Goal: Information Seeking & Learning: Check status

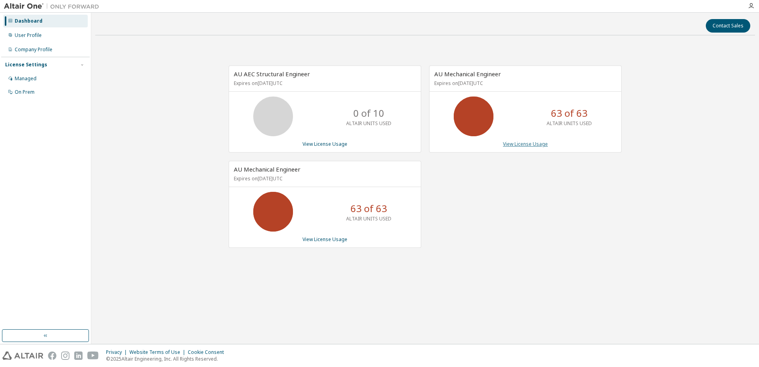
click at [516, 144] on link "View License Usage" at bounding box center [525, 144] width 45 height 7
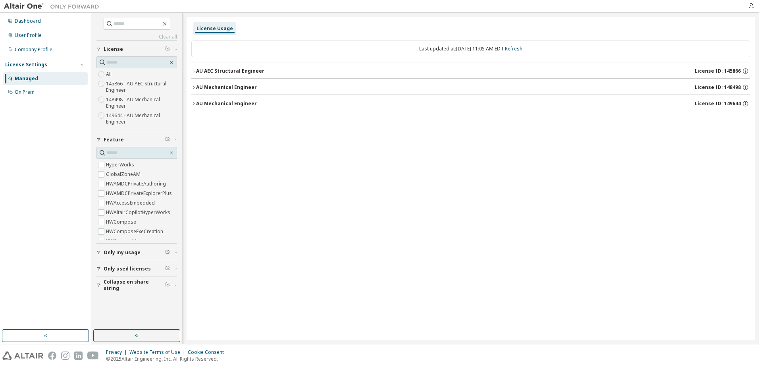
drag, startPoint x: 416, startPoint y: 173, endPoint x: 411, endPoint y: 169, distance: 6.5
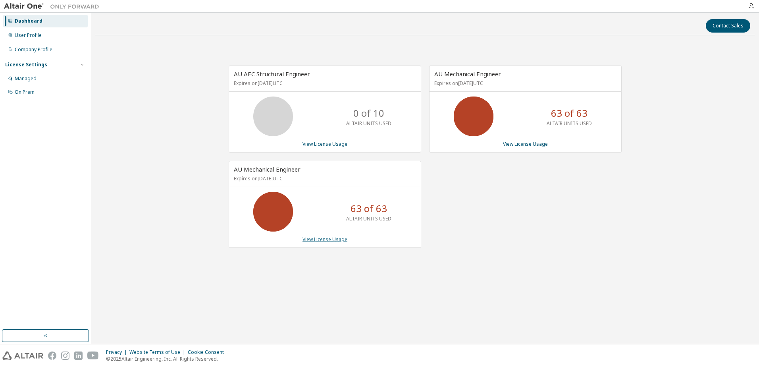
click at [328, 240] on link "View License Usage" at bounding box center [324, 239] width 45 height 7
click at [12, 79] on icon at bounding box center [10, 78] width 5 height 5
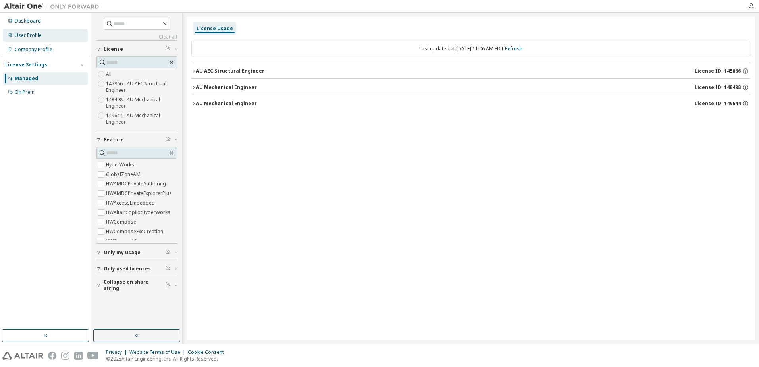
click at [24, 35] on div "User Profile" at bounding box center [28, 35] width 27 height 6
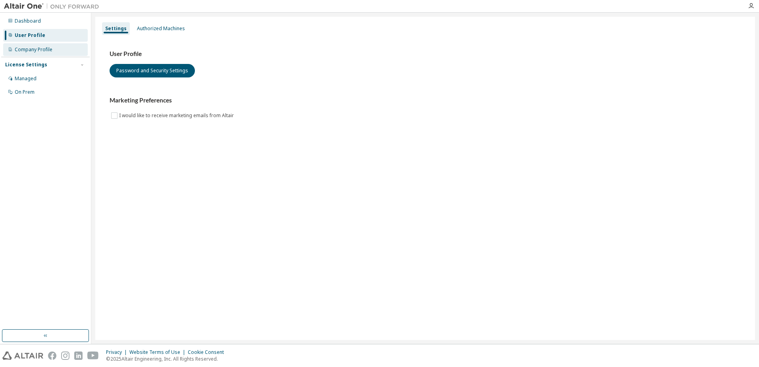
click at [23, 51] on div "Company Profile" at bounding box center [34, 49] width 38 height 6
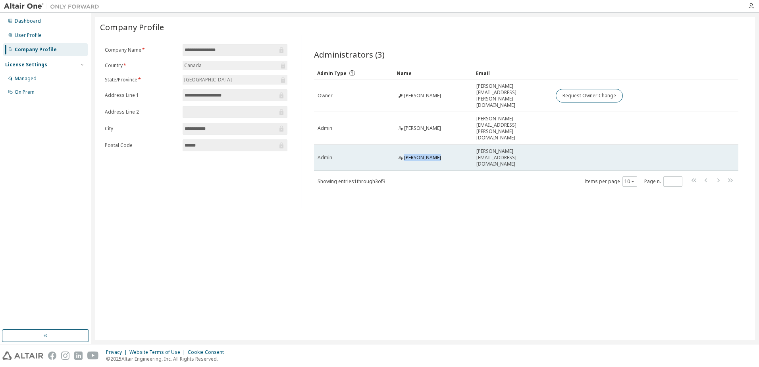
drag, startPoint x: 443, startPoint y: 128, endPoint x: 383, endPoint y: 129, distance: 60.3
click at [383, 144] on tr "Admin [PERSON_NAME] Sumar [EMAIL_ADDRESS][DOMAIN_NAME]" at bounding box center [526, 157] width 424 height 26
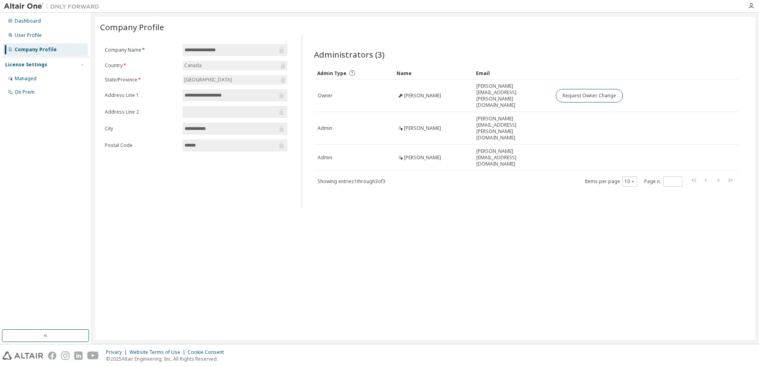
click at [477, 172] on div "Administrators (3) Clear Load Save Save As Field Operator Value Select filter S…" at bounding box center [525, 123] width 443 height 168
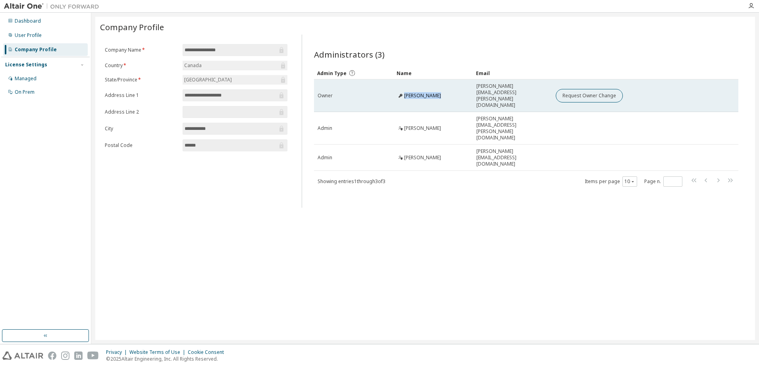
drag, startPoint x: 446, startPoint y: 89, endPoint x: 402, endPoint y: 90, distance: 44.1
click at [402, 92] on div "[PERSON_NAME]" at bounding box center [433, 95] width 72 height 6
drag, startPoint x: 537, startPoint y: 90, endPoint x: 471, endPoint y: 92, distance: 66.3
click at [471, 92] on tr "Owner [PERSON_NAME] [PERSON_NAME][EMAIL_ADDRESS][PERSON_NAME][DOMAIN_NAME] Requ…" at bounding box center [526, 95] width 424 height 33
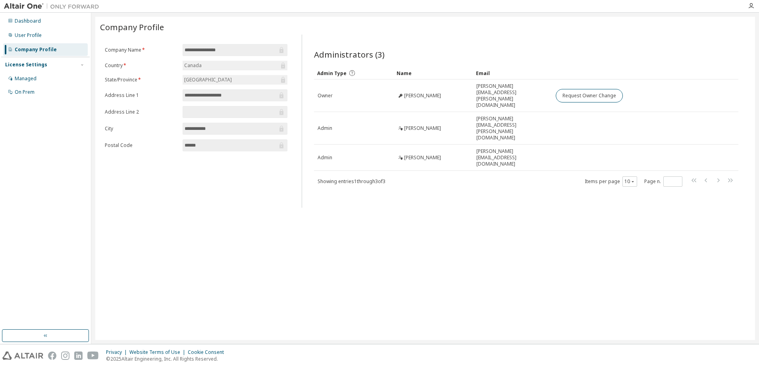
drag, startPoint x: 471, startPoint y: 92, endPoint x: 466, endPoint y: 153, distance: 61.4
click at [466, 175] on div "Showing entries 1 through 3 of 3 Items per page 10 Page n. *" at bounding box center [526, 181] width 424 height 12
click at [23, 38] on div "User Profile" at bounding box center [28, 35] width 27 height 6
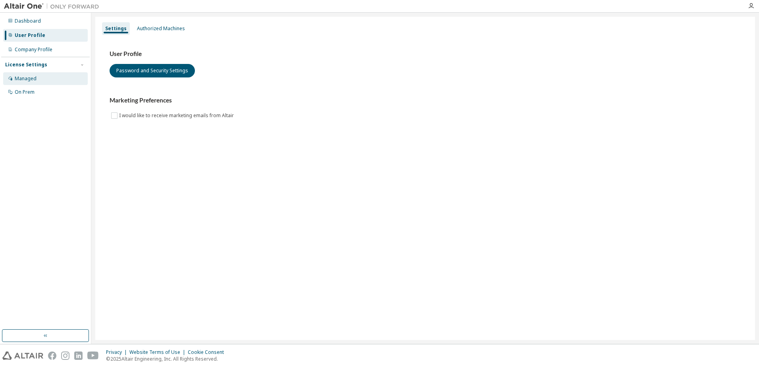
click at [31, 77] on div "Managed" at bounding box center [26, 78] width 22 height 6
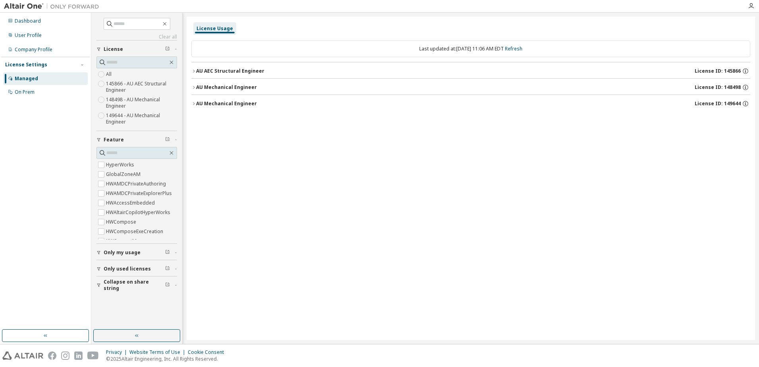
click at [339, 136] on div "License Usage Last updated at: [DATE] 11:06 AM EDT Refresh AU AEC Structural En…" at bounding box center [471, 178] width 568 height 323
click at [30, 75] on div "Managed" at bounding box center [26, 78] width 23 height 6
click at [21, 91] on div "On Prem" at bounding box center [25, 92] width 20 height 6
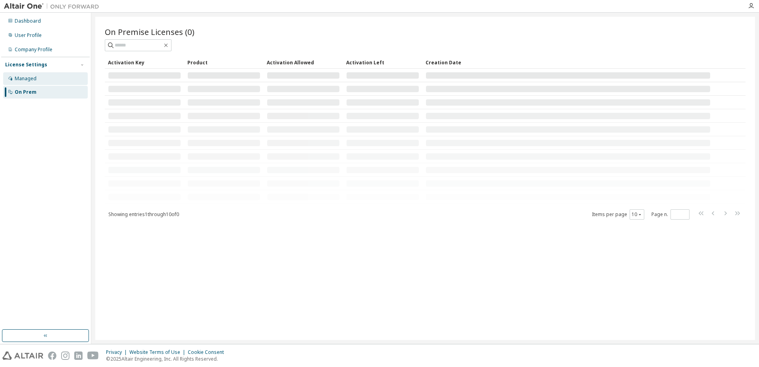
click at [22, 77] on div "Managed" at bounding box center [26, 78] width 22 height 6
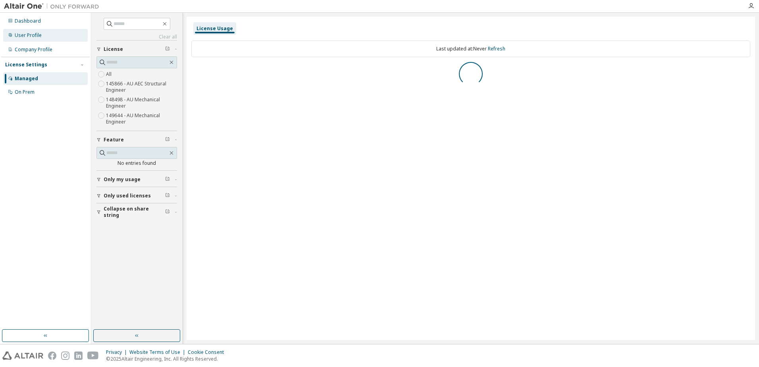
click at [25, 38] on div "User Profile" at bounding box center [28, 35] width 27 height 6
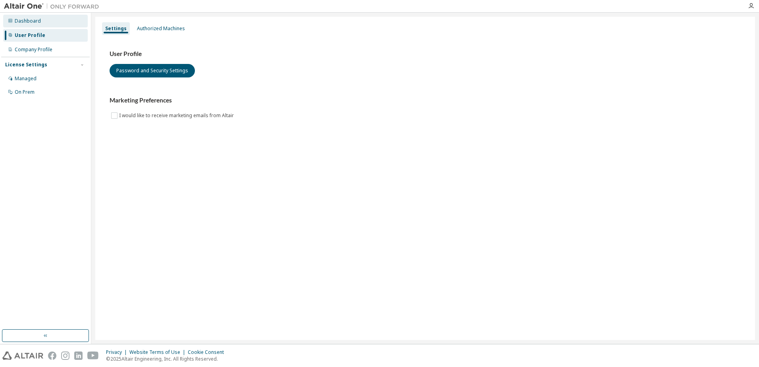
click at [24, 22] on div "Dashboard" at bounding box center [28, 21] width 26 height 6
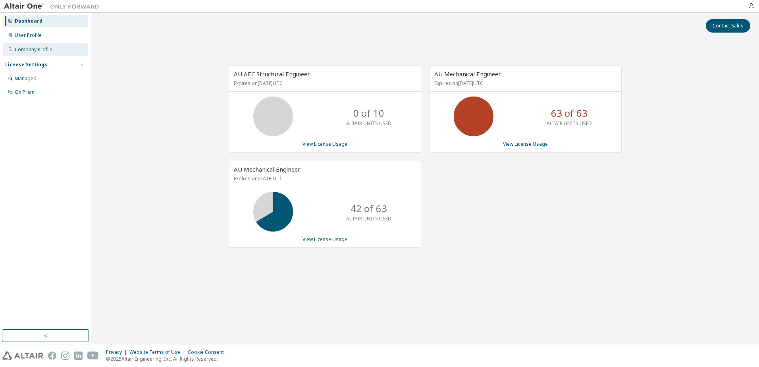
click at [31, 51] on div "Company Profile" at bounding box center [34, 49] width 38 height 6
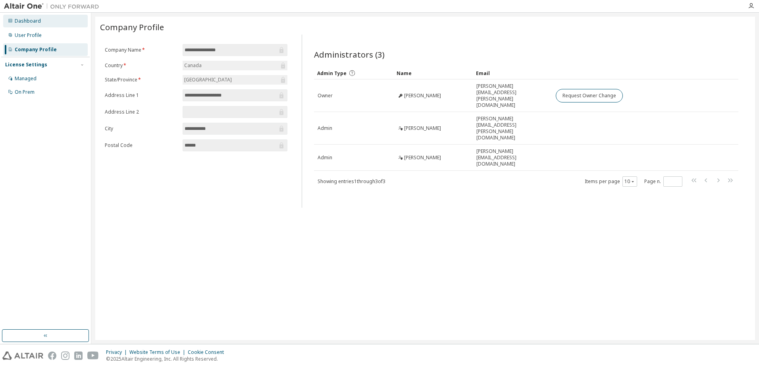
click at [29, 23] on div "Dashboard" at bounding box center [28, 21] width 26 height 6
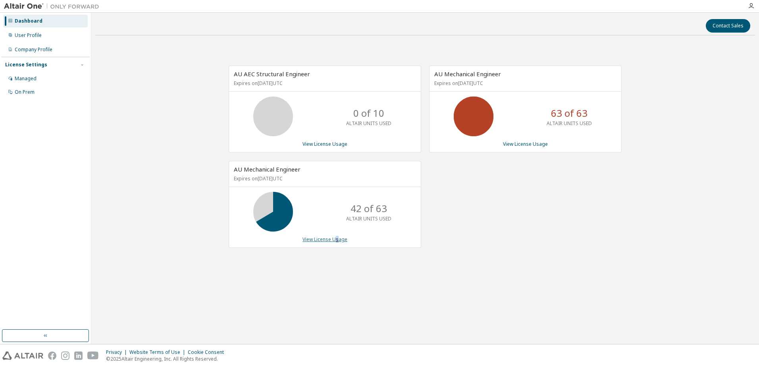
click at [337, 239] on link "View License Usage" at bounding box center [324, 239] width 45 height 7
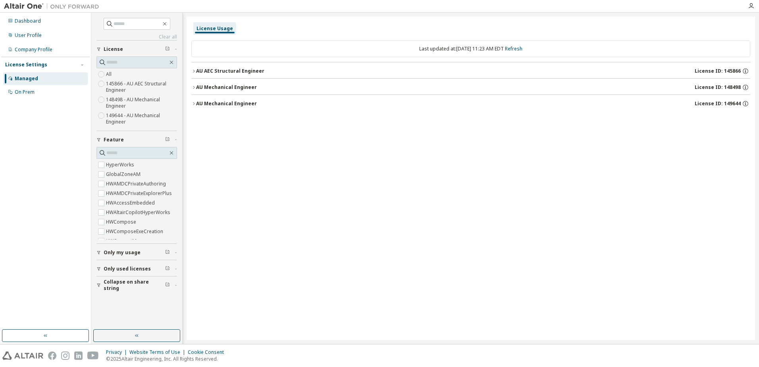
click at [195, 71] on icon "button" at bounding box center [193, 71] width 5 height 5
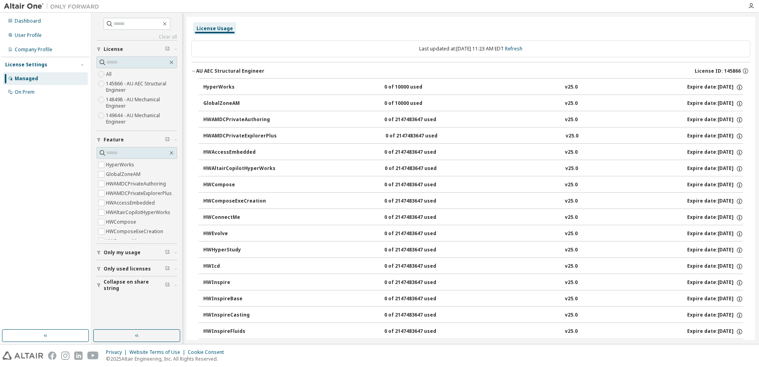
click at [197, 71] on div "AU AEC Structural Engineer" at bounding box center [230, 71] width 68 height 6
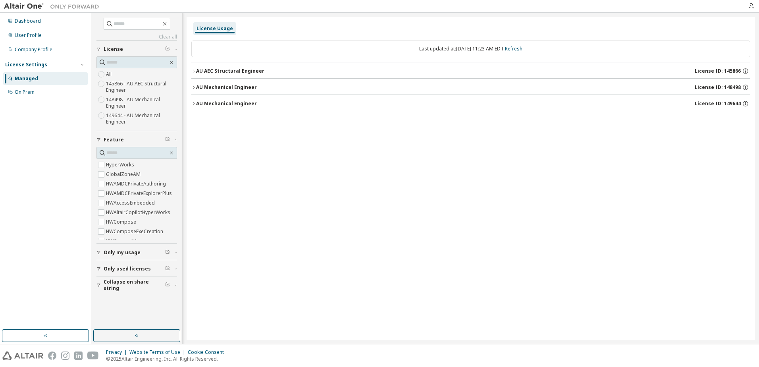
click at [194, 87] on icon "button" at bounding box center [193, 87] width 5 height 5
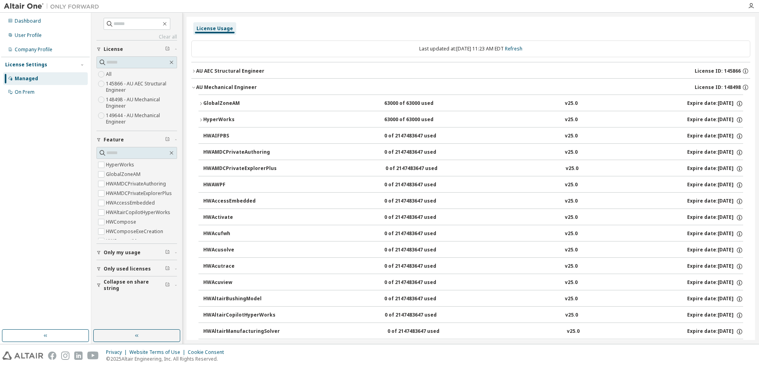
click at [202, 103] on icon "button" at bounding box center [200, 103] width 5 height 5
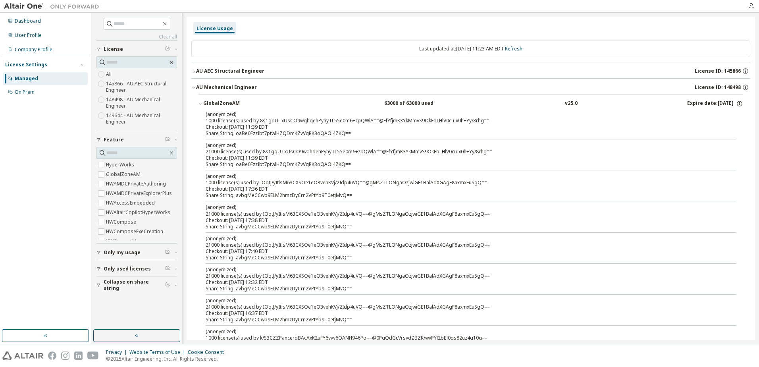
click at [204, 104] on div "GlobalZoneAM" at bounding box center [238, 103] width 71 height 7
